Goal: Register for event/course

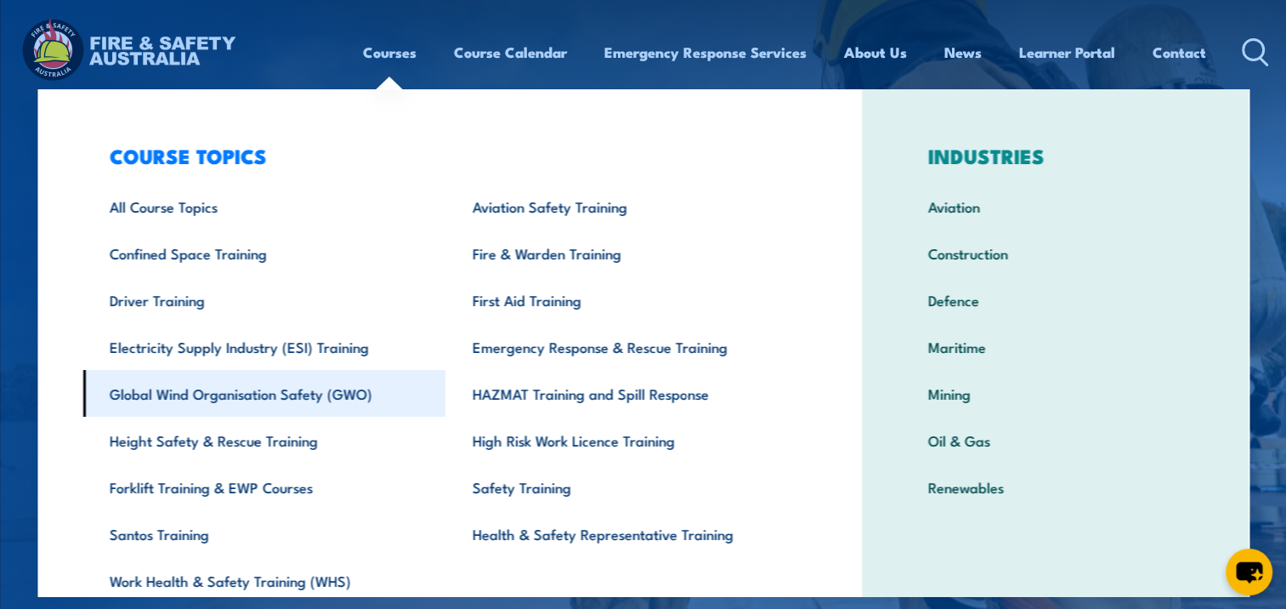
click at [197, 398] on link "Global Wind Organisation Safety (GWO)" at bounding box center [263, 393] width 363 height 47
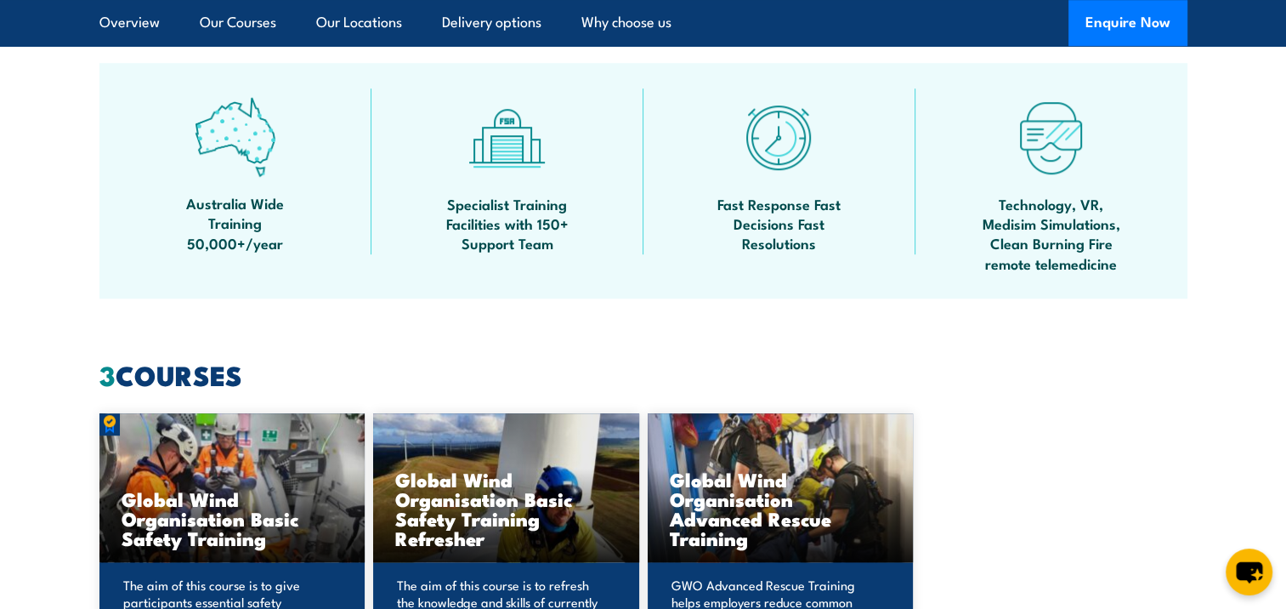
scroll to position [1530, 0]
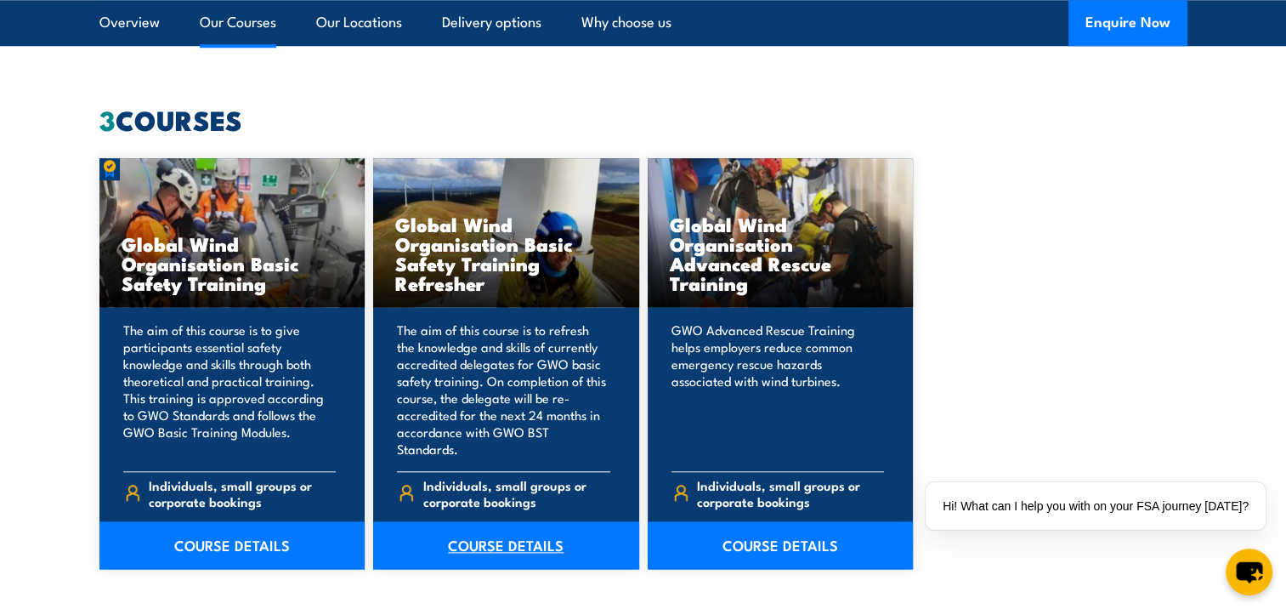
click at [519, 527] on link "COURSE DETAILS" at bounding box center [506, 545] width 266 height 48
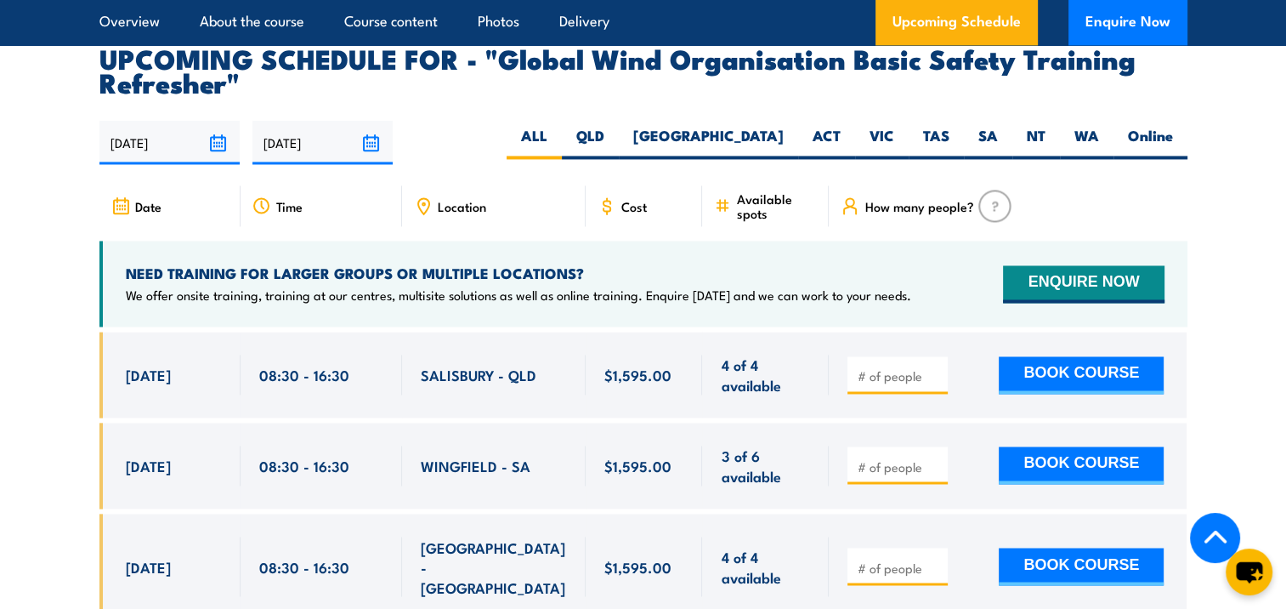
scroll to position [2806, 0]
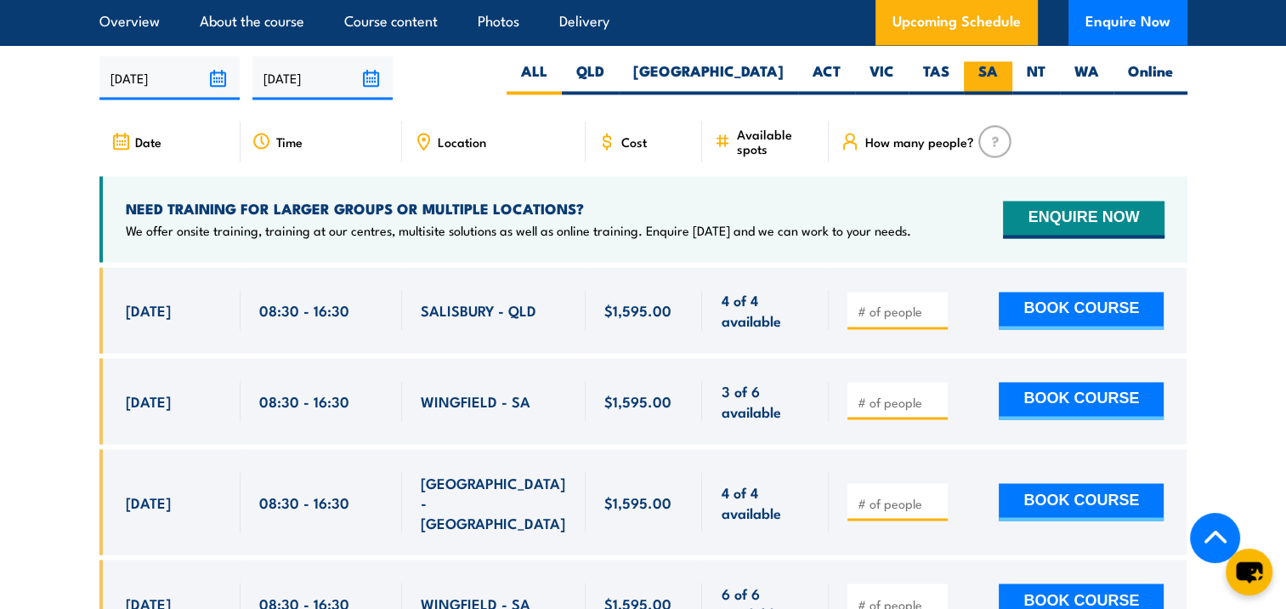
click at [984, 92] on label "SA" at bounding box center [988, 77] width 48 height 33
click at [998, 72] on input "SA" at bounding box center [1003, 66] width 11 height 11
radio input "true"
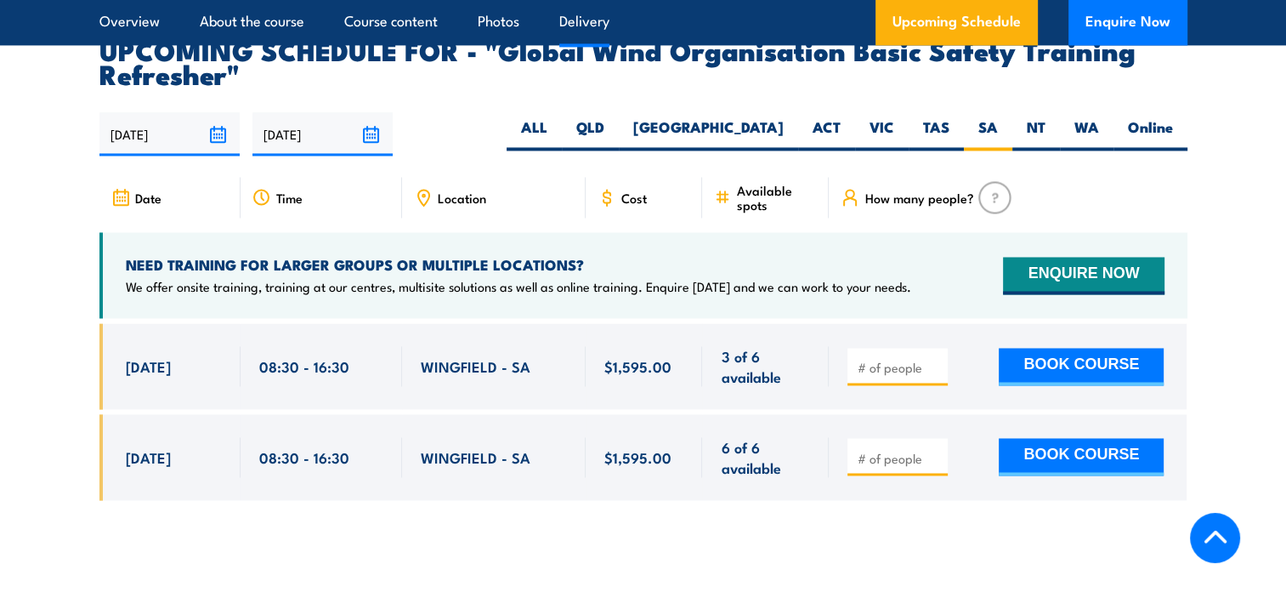
scroll to position [2800, 0]
